Goal: Task Accomplishment & Management: Use online tool/utility

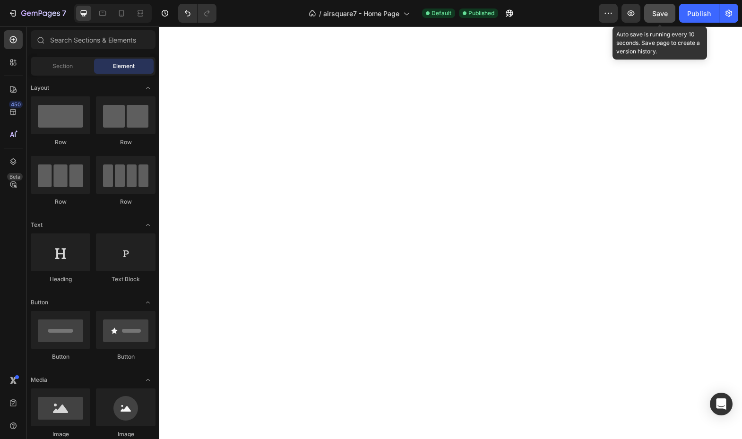
click at [660, 9] on div "Save" at bounding box center [660, 14] width 16 height 10
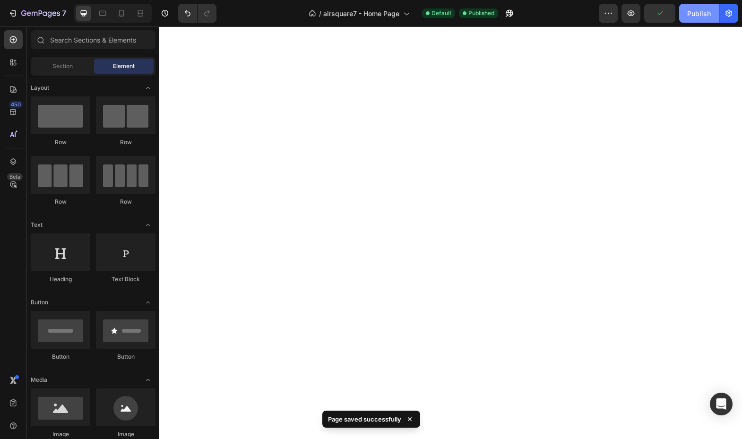
click at [697, 14] on div "Publish" at bounding box center [699, 14] width 24 height 10
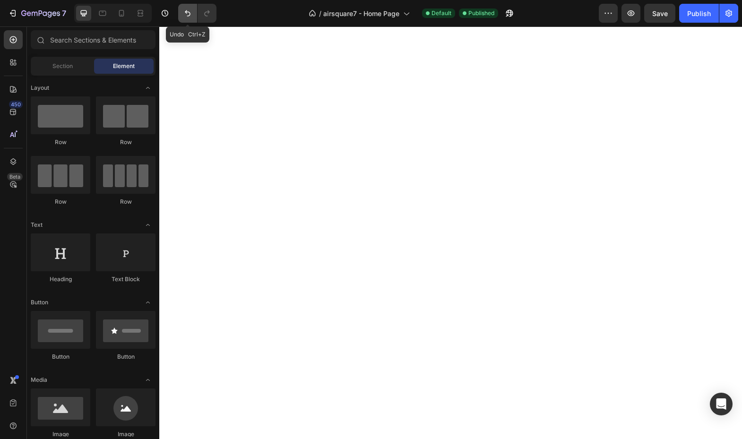
click at [191, 14] on icon "Undo/Redo" at bounding box center [187, 13] width 9 height 9
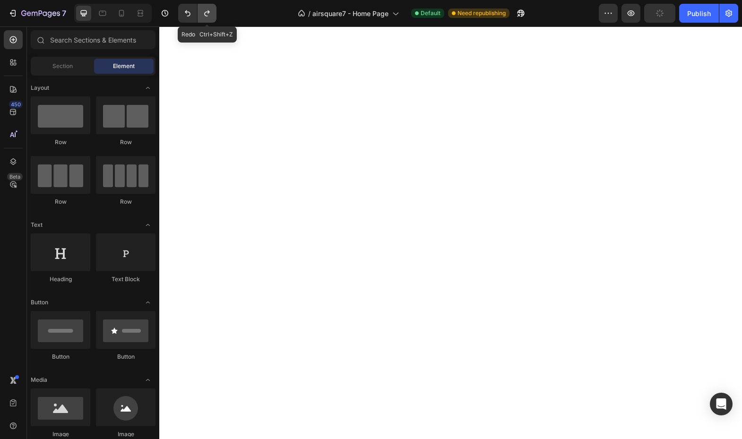
click at [202, 12] on button "Undo/Redo" at bounding box center [207, 13] width 19 height 19
click at [187, 14] on icon "Undo/Redo" at bounding box center [187, 13] width 9 height 9
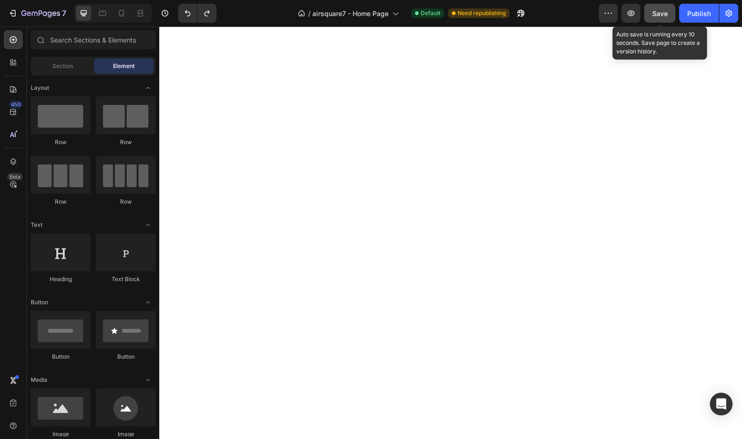
click at [662, 9] on div "Save" at bounding box center [660, 14] width 16 height 10
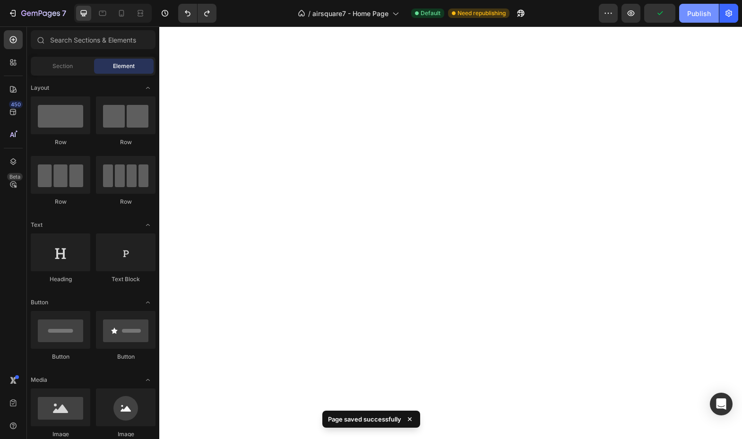
click at [697, 10] on div "Publish" at bounding box center [699, 14] width 24 height 10
